Goal: Information Seeking & Learning: Check status

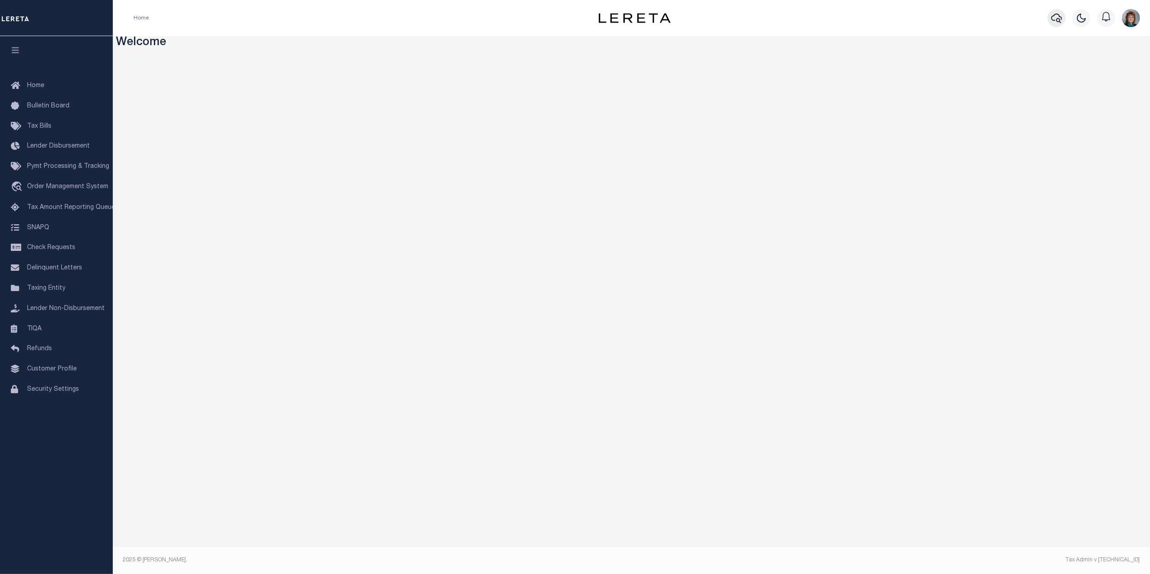
click at [1052, 16] on icon "button" at bounding box center [1057, 18] width 11 height 11
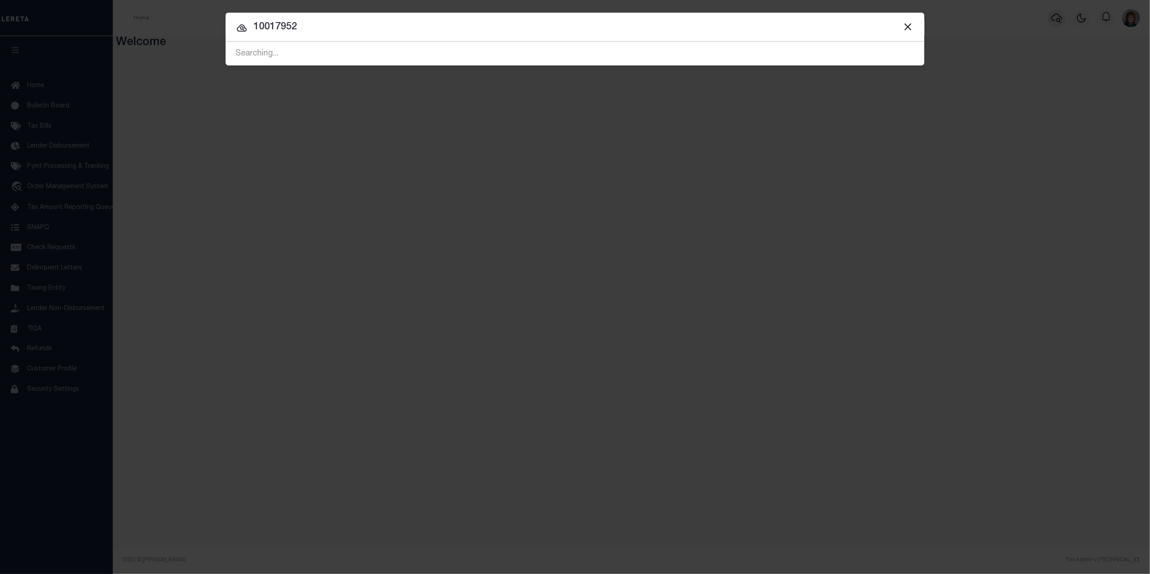
type input "10017952"
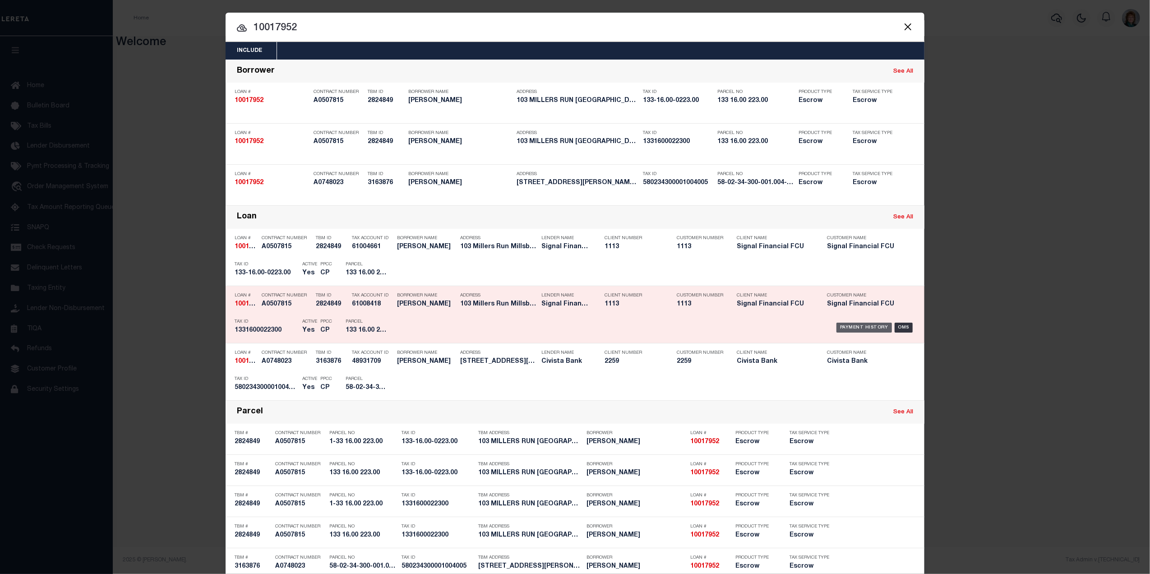
click at [871, 324] on div "Payment History" at bounding box center [865, 328] width 56 height 10
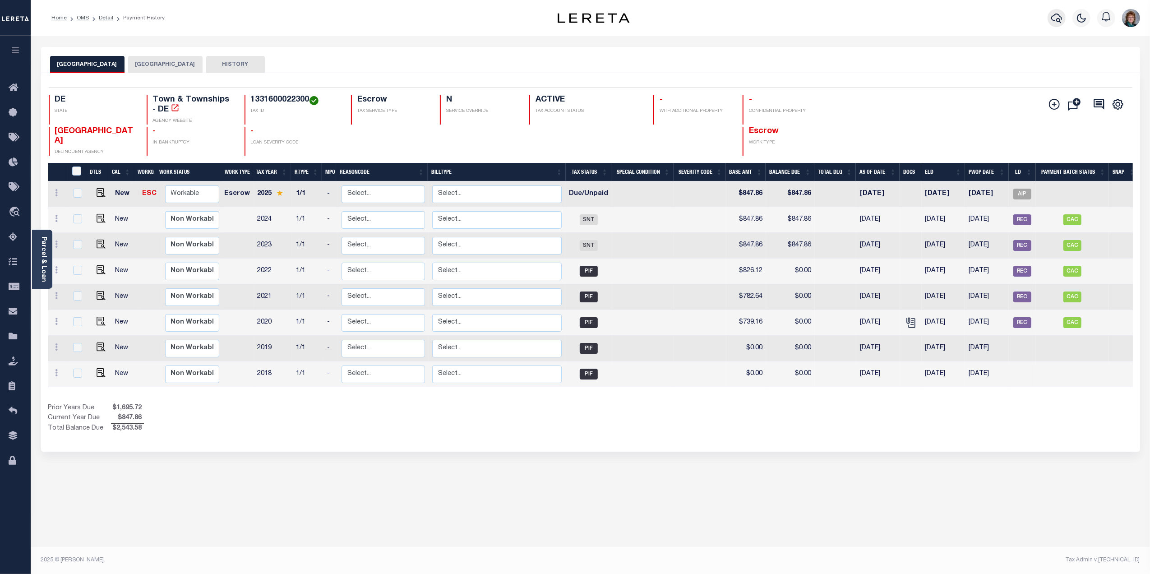
click at [1057, 19] on icon "button" at bounding box center [1057, 18] width 11 height 11
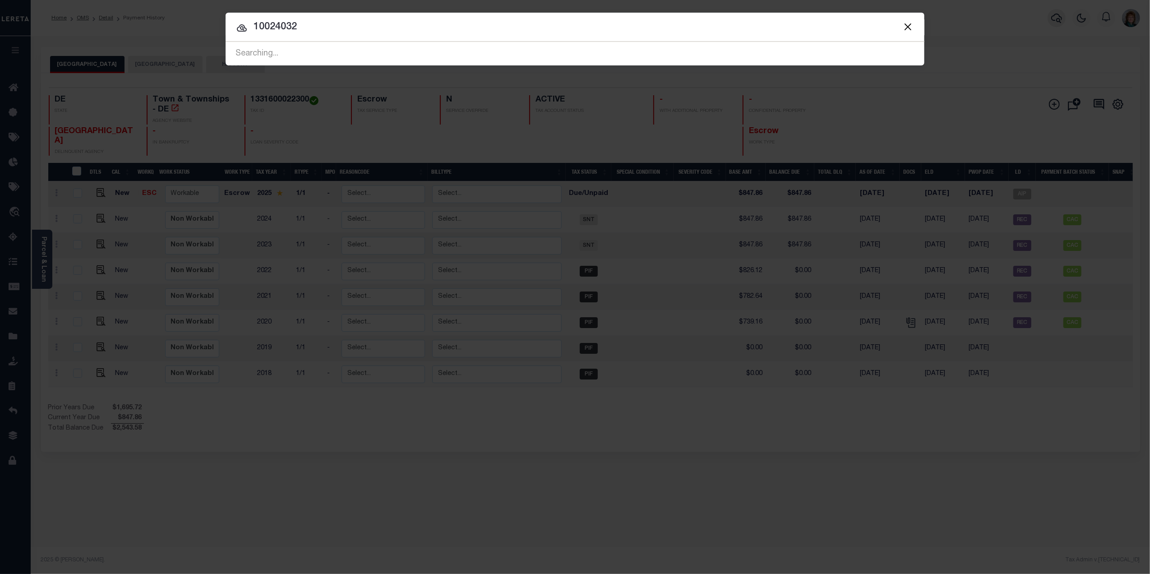
type input "10024032"
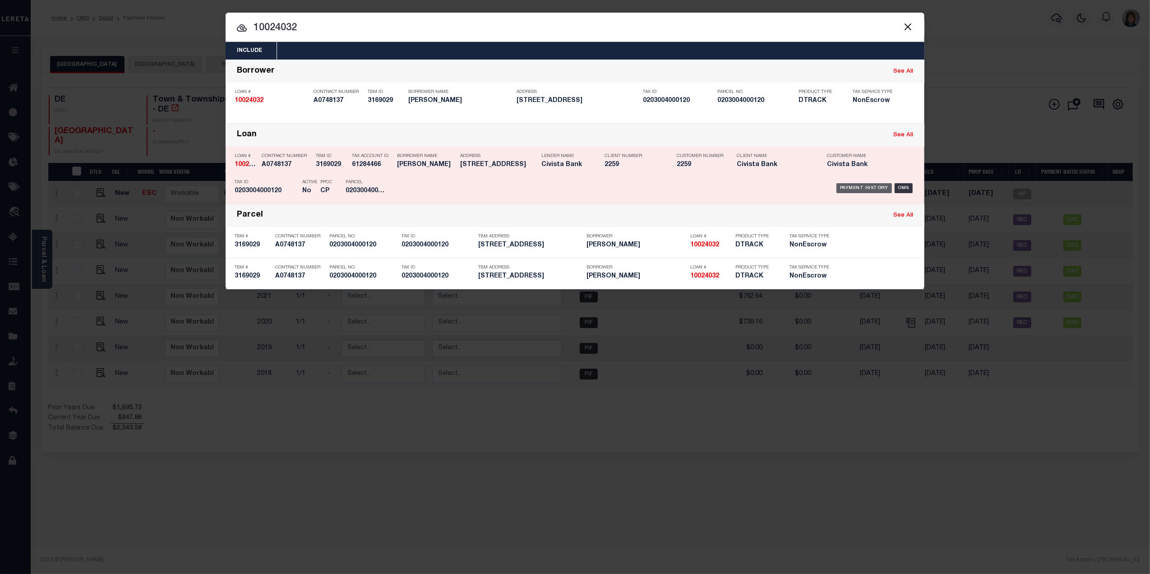
click at [847, 185] on div "Payment History" at bounding box center [865, 188] width 56 height 10
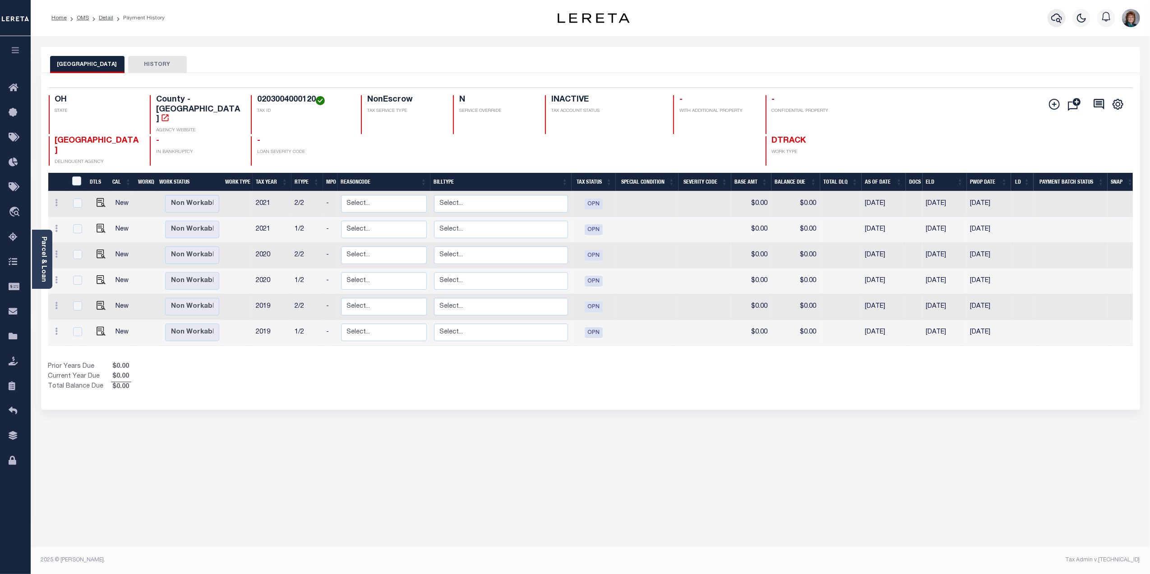
click at [1058, 16] on icon "button" at bounding box center [1057, 18] width 11 height 11
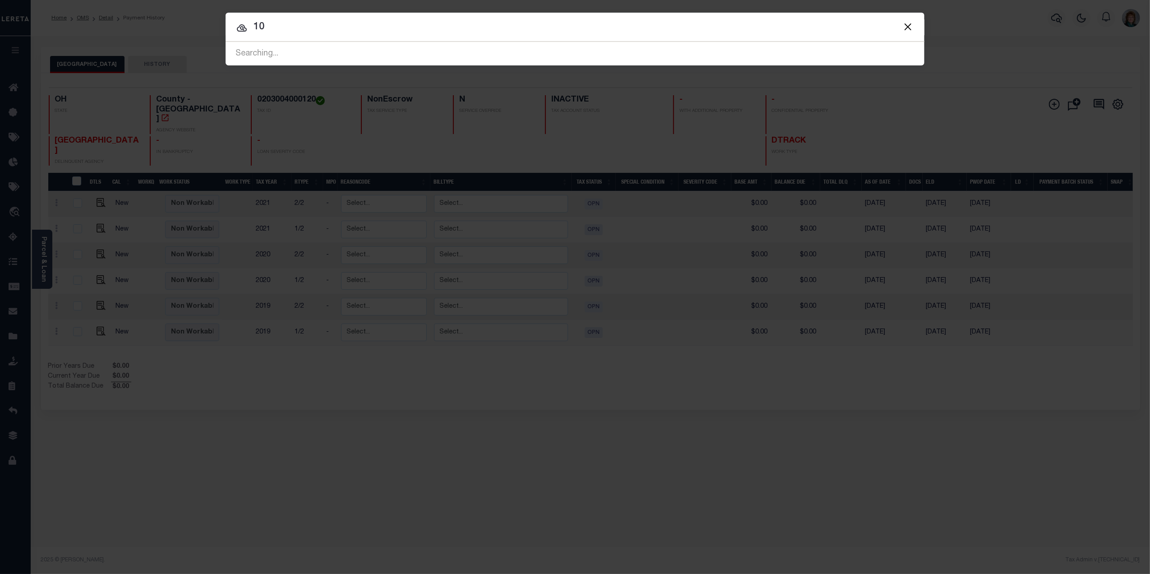
type input "1"
type input "970293370090"
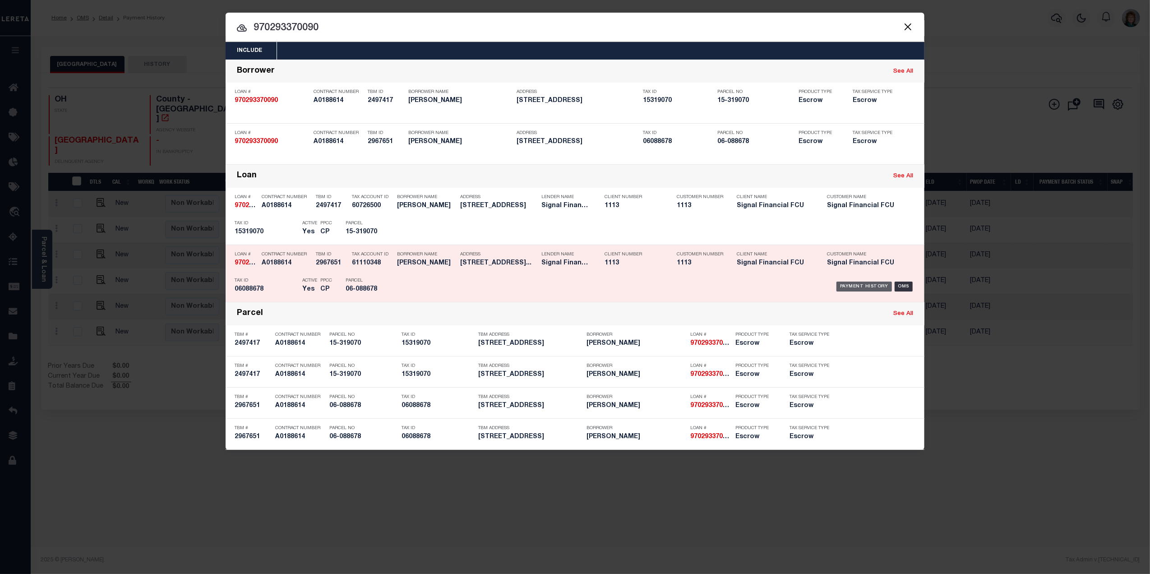
click at [875, 282] on div "Payment History" at bounding box center [865, 287] width 56 height 10
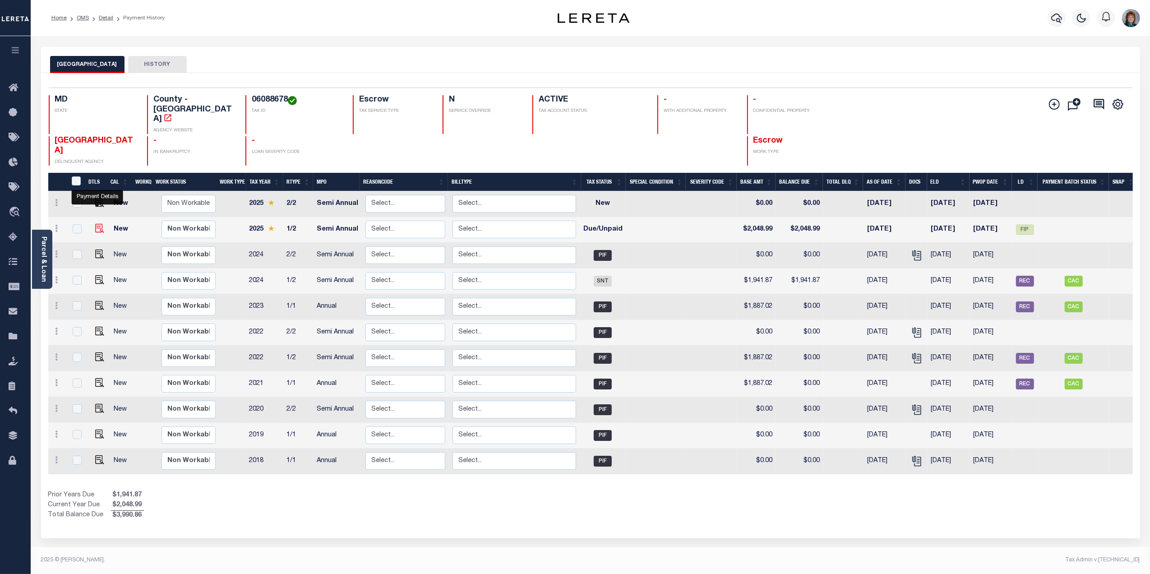
click at [98, 224] on img "" at bounding box center [99, 228] width 9 height 9
checkbox input "true"
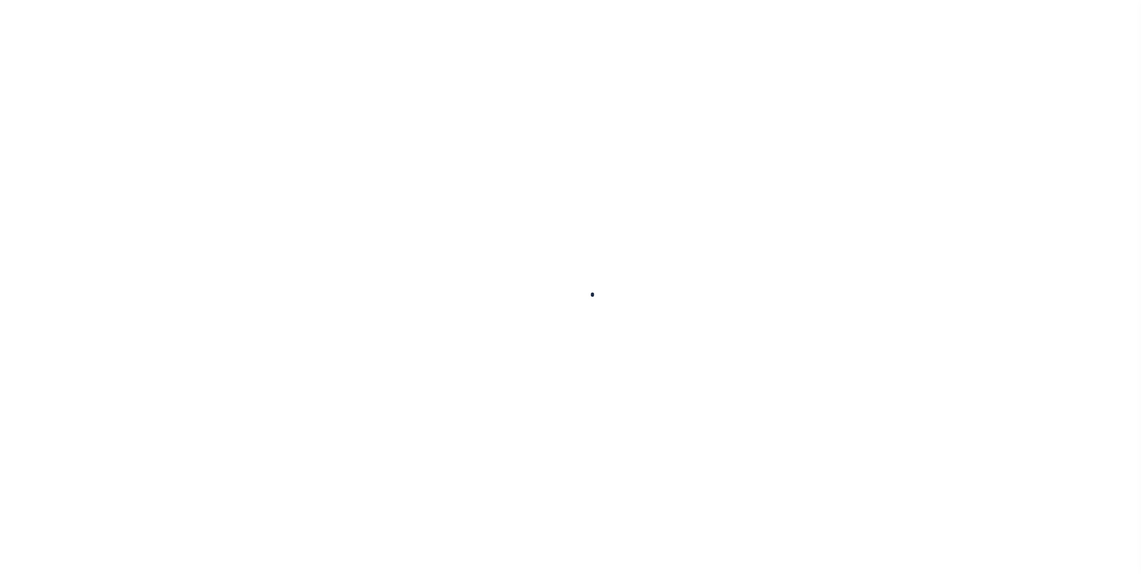
checkbox input "false"
type textarea "Lereta responsible for P&I - Amts not available until after 10/1 Phone - 410-22…"
type input "0000004911"
type input "Semi Annual"
type input "09/30/2025"
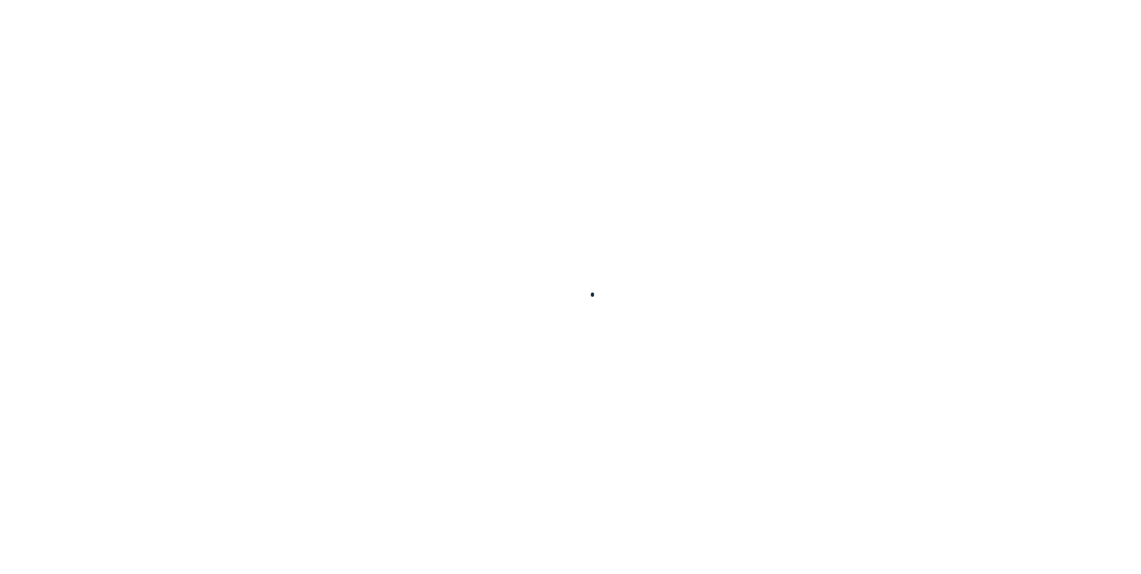
type input "09/29/2025"
select select "DUE"
type input "$2,048.99"
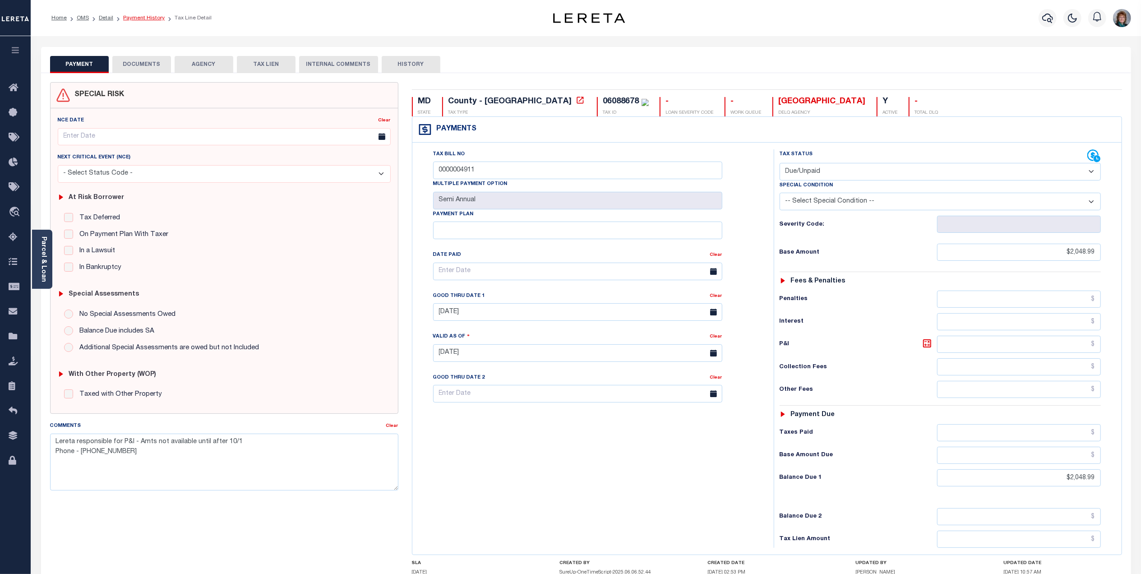
click at [143, 19] on link "Payment History" at bounding box center [144, 17] width 42 height 5
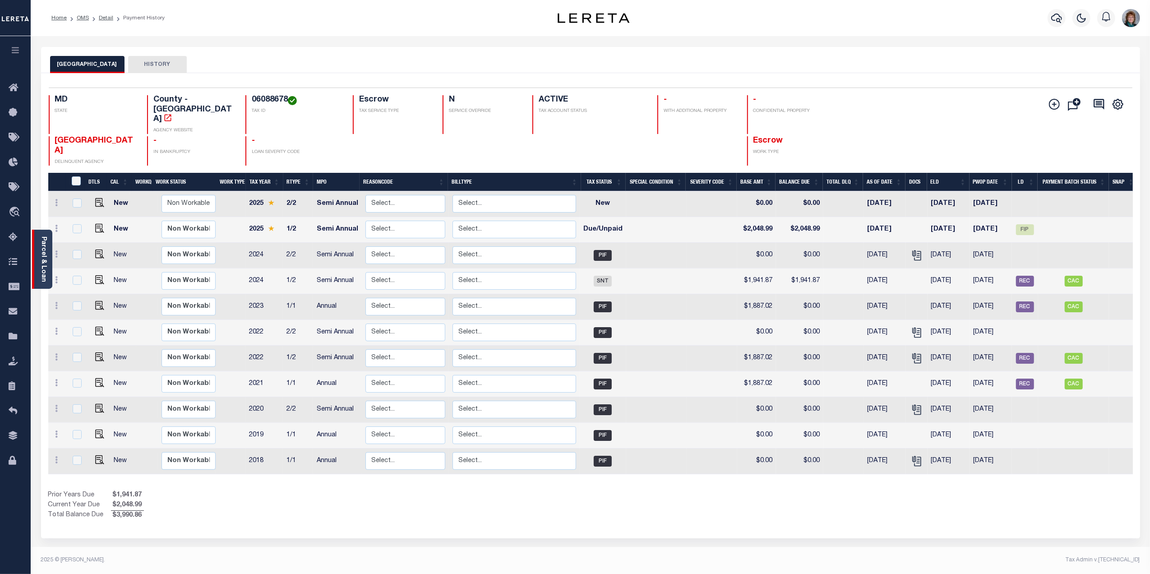
click at [44, 255] on link "Parcel & Loan" at bounding box center [43, 259] width 6 height 46
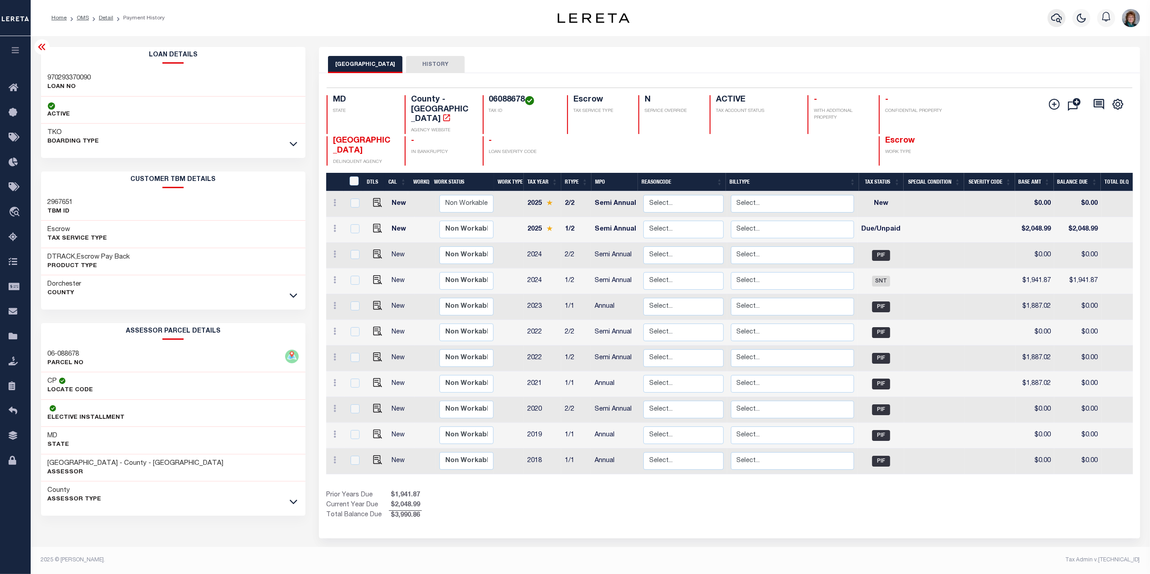
click at [1052, 17] on icon "button" at bounding box center [1057, 18] width 11 height 9
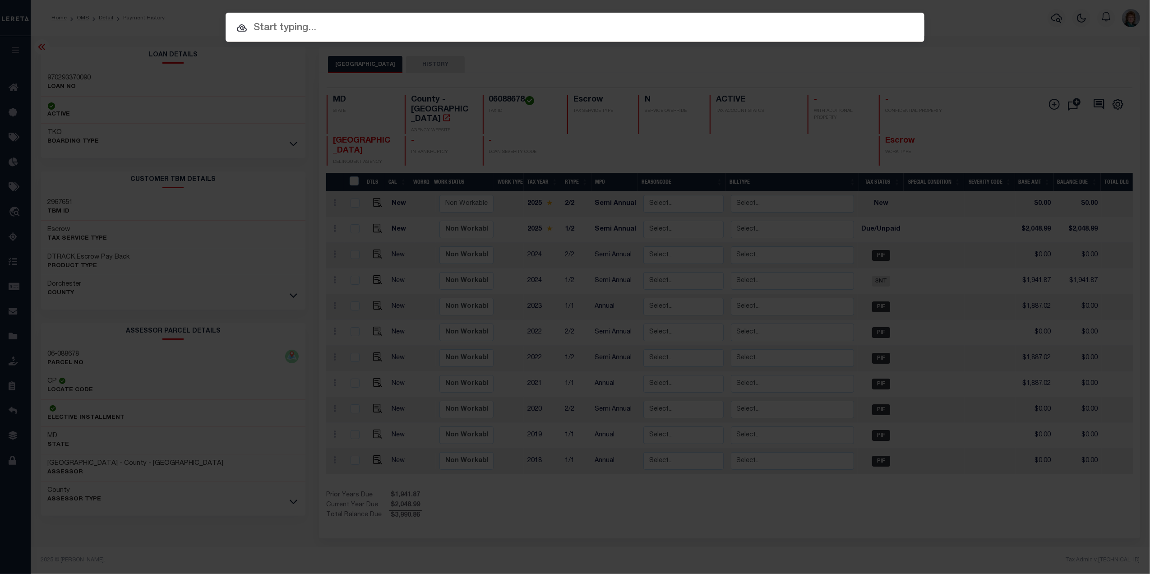
paste input "251641060400"
type input "251641060400"
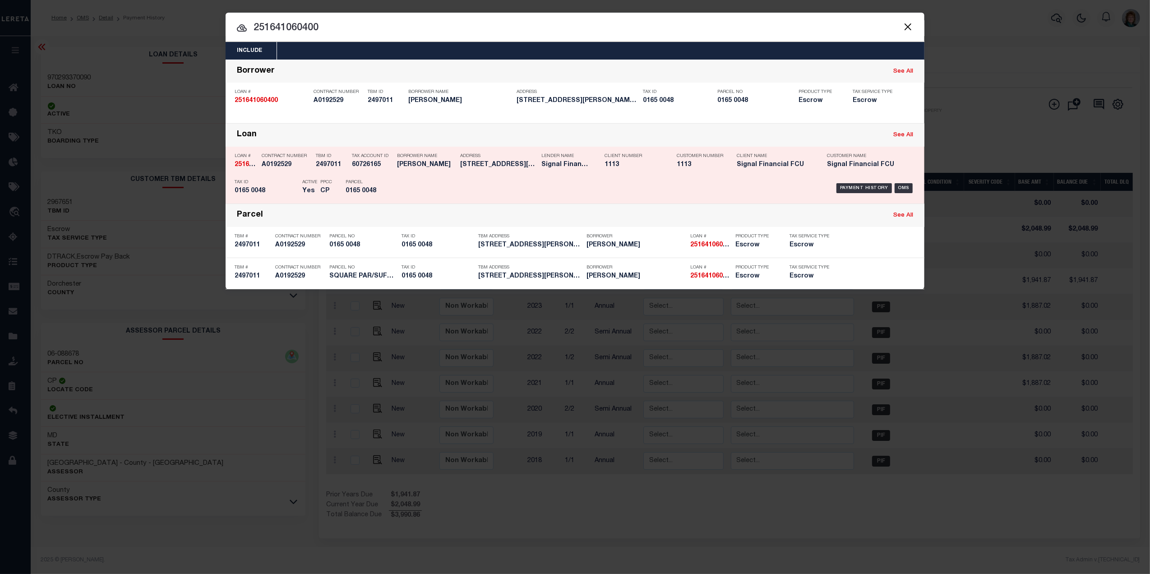
click at [902, 181] on div "Payment History OMS" at bounding box center [658, 188] width 516 height 26
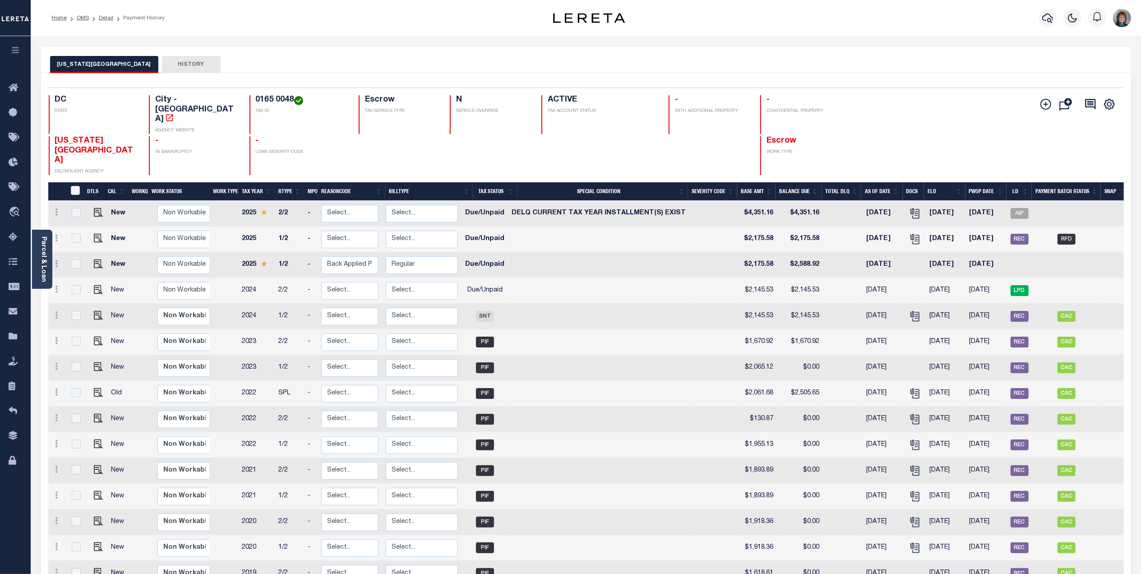
click at [1074, 227] on td "RFD" at bounding box center [1067, 240] width 69 height 26
checkbox input "true"
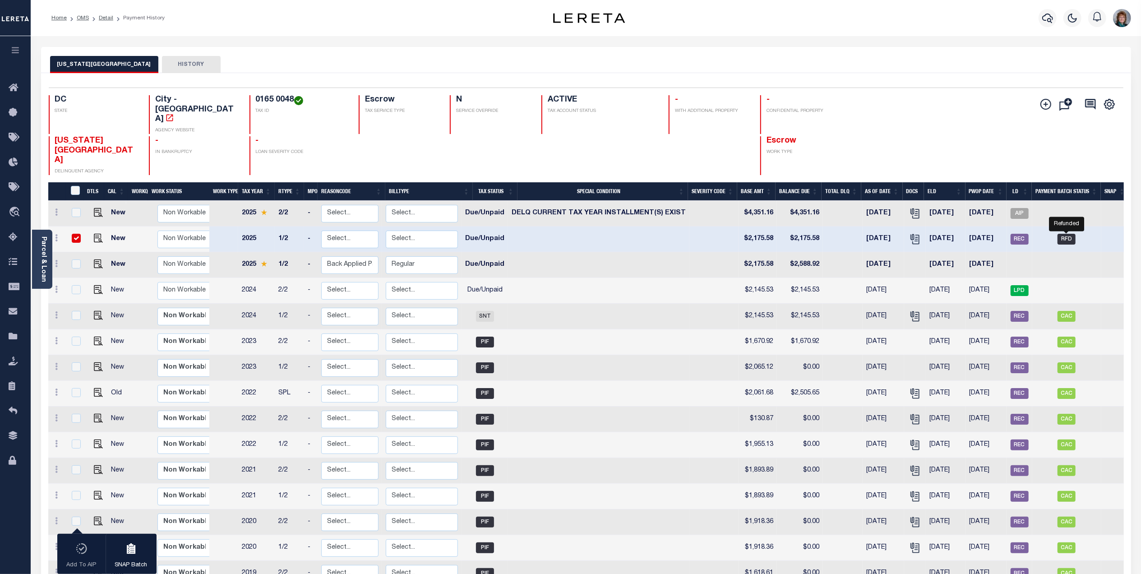
click at [1071, 234] on span "RFD" at bounding box center [1067, 239] width 18 height 11
checkbox input "false"
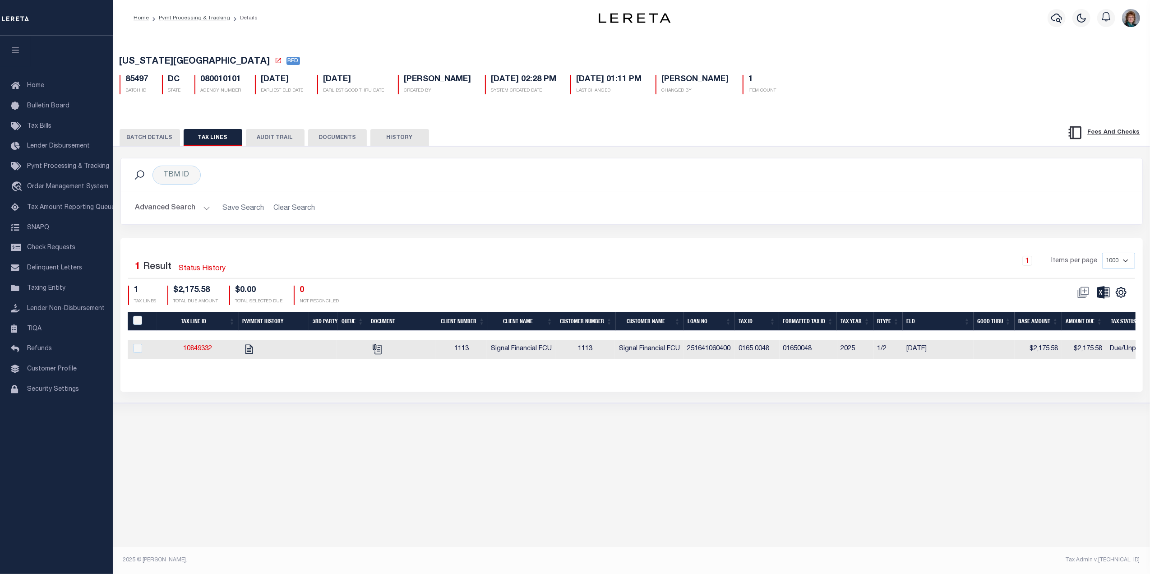
click at [147, 140] on button "BATCH DETAILS" at bounding box center [150, 137] width 60 height 17
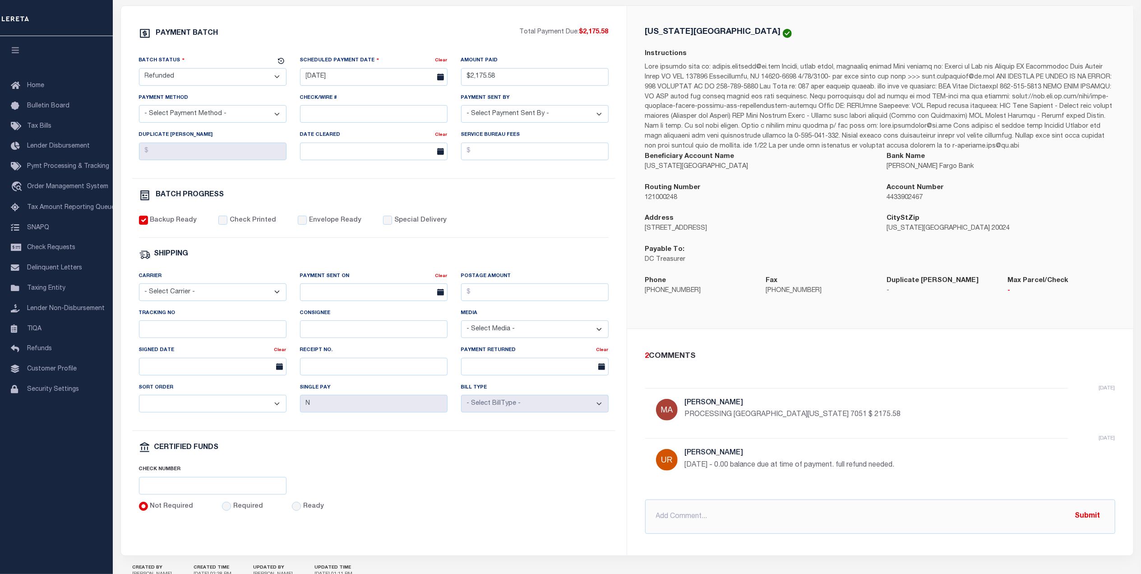
scroll to position [181, 0]
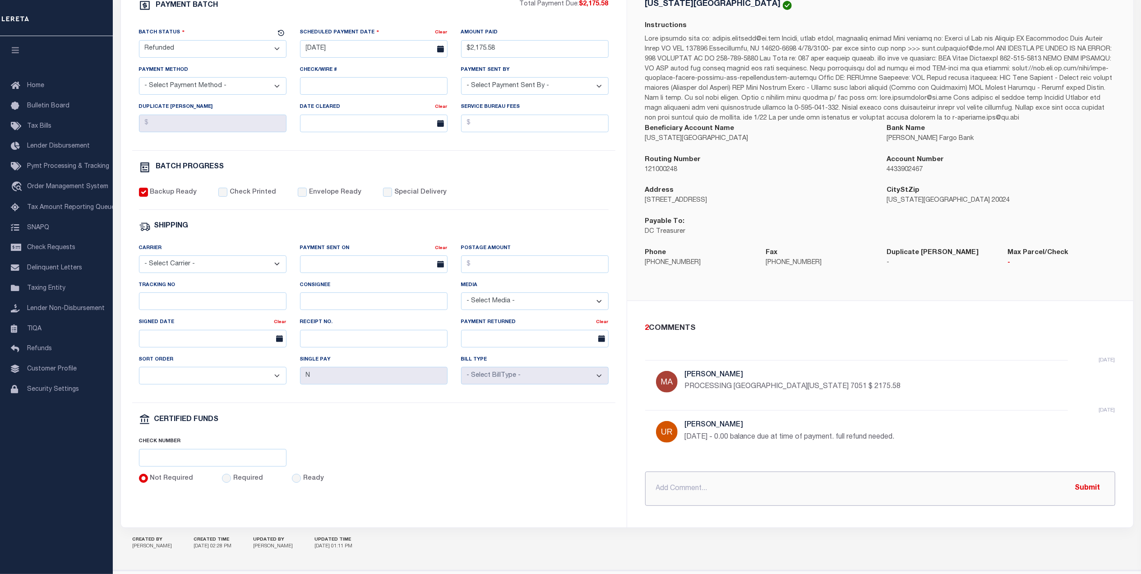
click at [798, 492] on input "text" at bounding box center [880, 489] width 470 height 34
type input "[DATE] Refund in the amount of $2,175.58 was requested in error. Processing rec…"
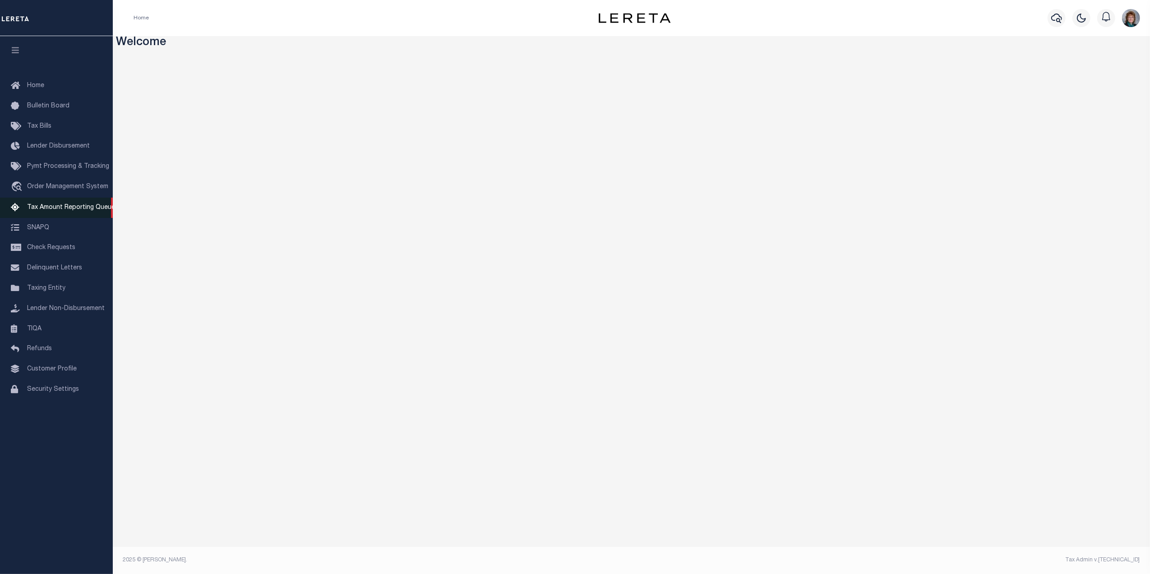
click at [35, 204] on link "Tax Amount Reporting Queue" at bounding box center [56, 208] width 113 height 20
